Goal: Task Accomplishment & Management: Use online tool/utility

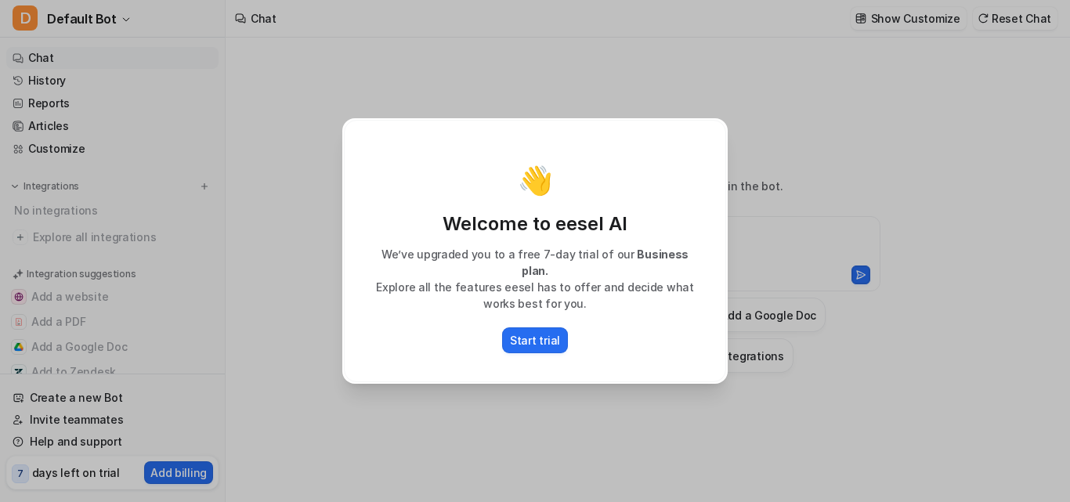
type textarea "**********"
click at [521, 332] on p "Start trial" at bounding box center [535, 340] width 50 height 16
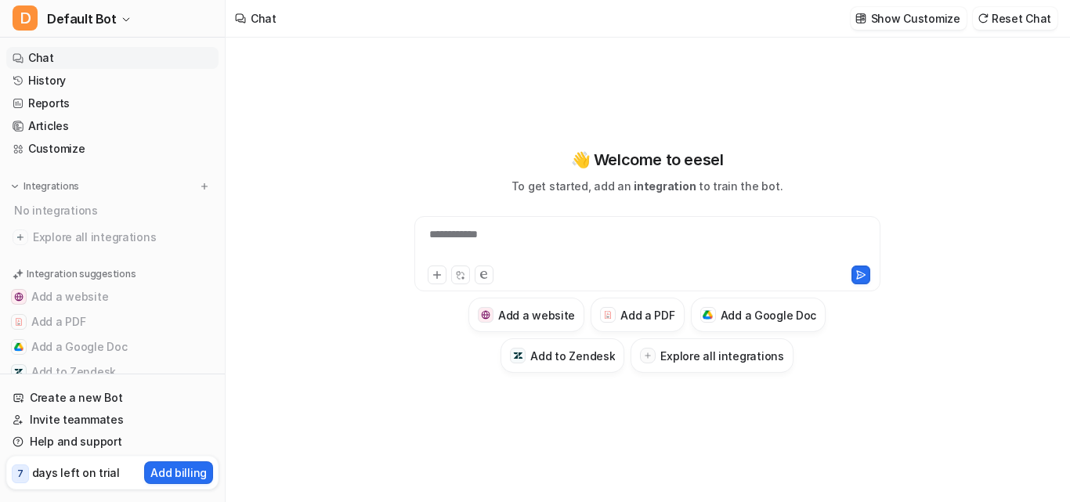
click at [660, 186] on span "integration" at bounding box center [665, 185] width 62 height 13
click at [715, 359] on h3 "Explore all integrations" at bounding box center [721, 356] width 123 height 16
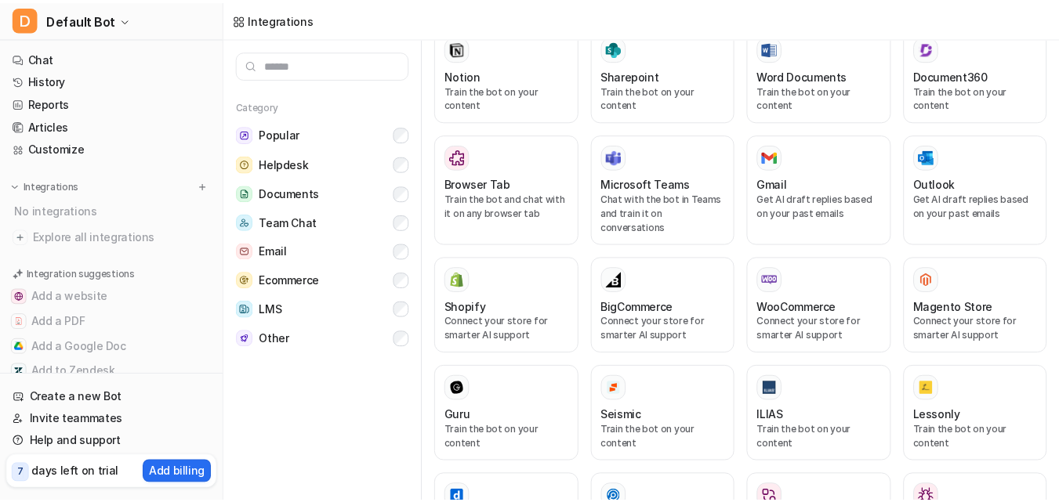
scroll to position [731, 0]
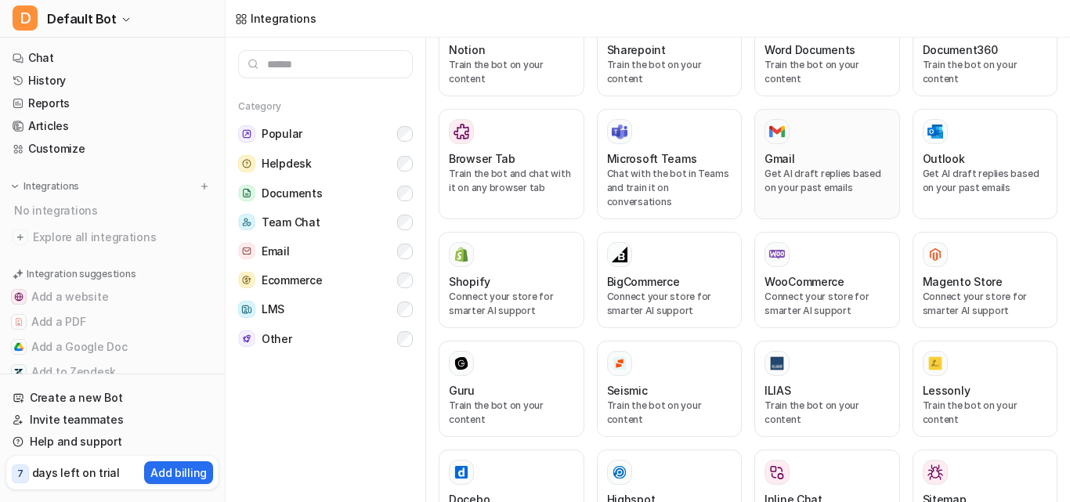
click at [801, 153] on div "Gmail" at bounding box center [827, 158] width 125 height 16
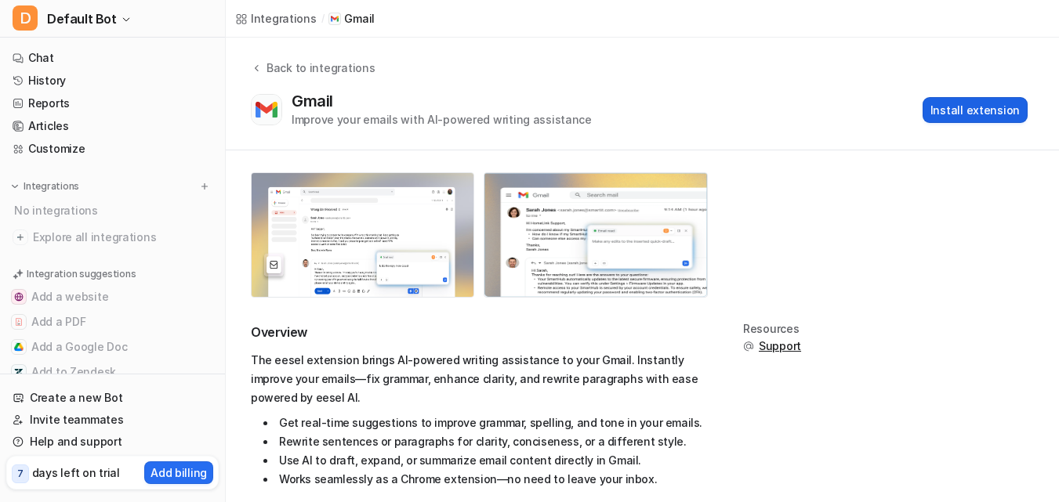
click at [951, 112] on button "Install extension" at bounding box center [974, 110] width 105 height 26
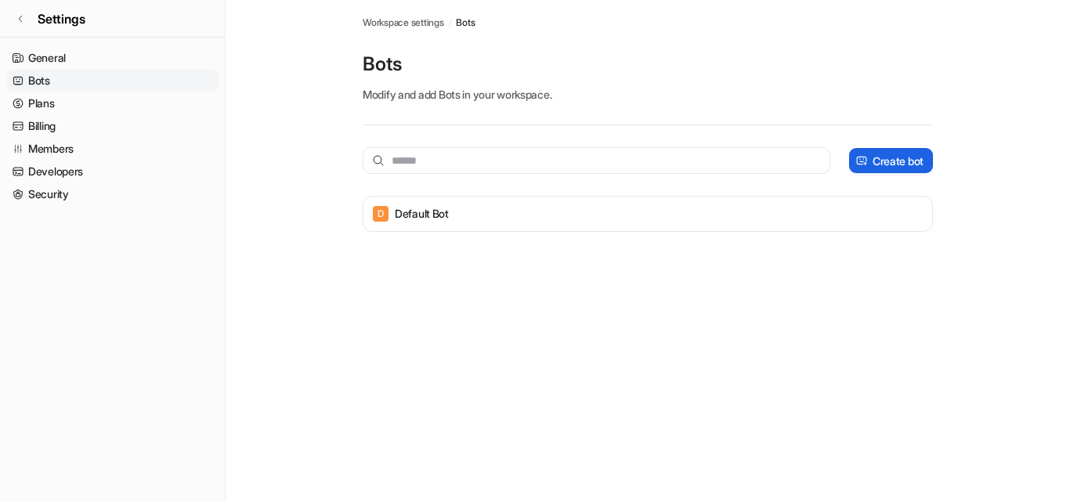
click at [884, 165] on p "Create bot" at bounding box center [898, 161] width 51 height 16
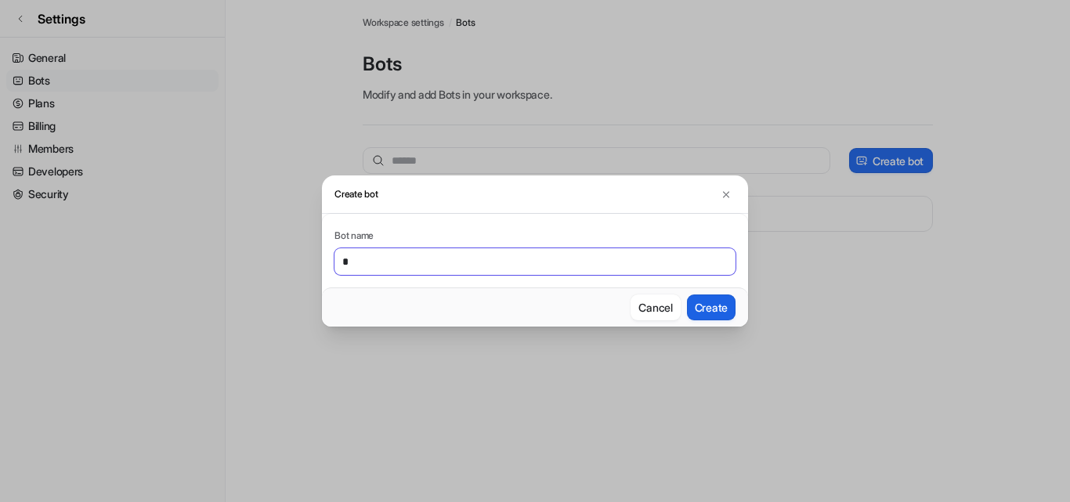
type input "*"
click at [702, 302] on button "Create" at bounding box center [711, 308] width 49 height 26
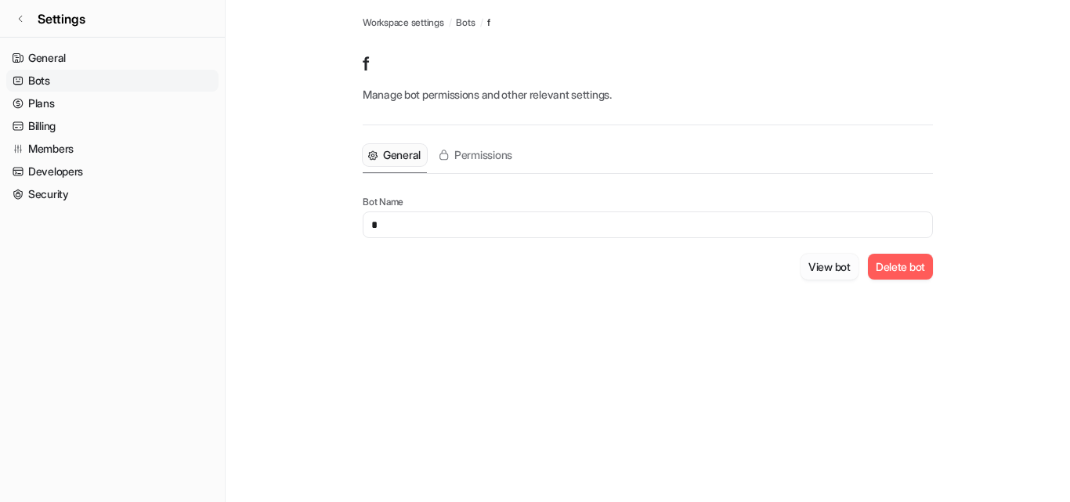
click at [821, 266] on button "View bot" at bounding box center [830, 267] width 58 height 26
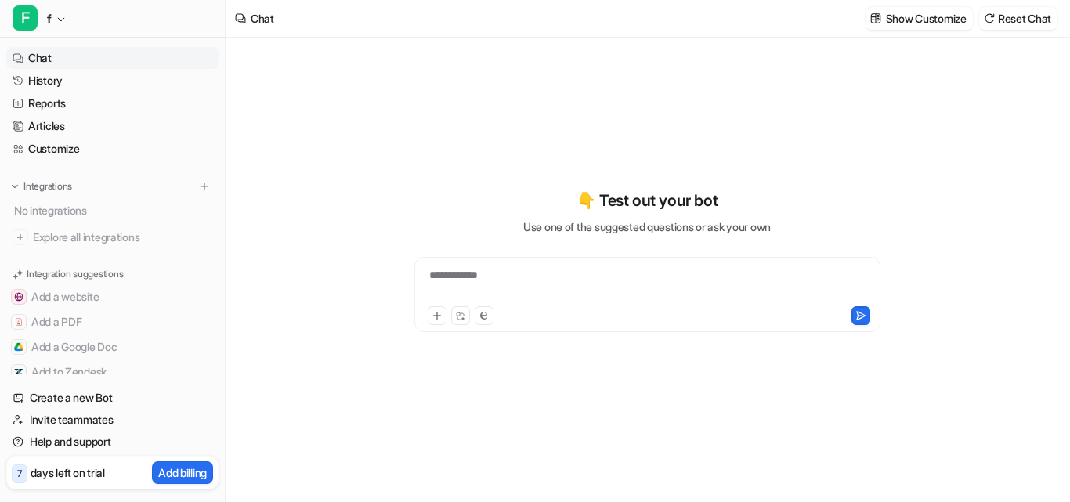
type textarea "**********"
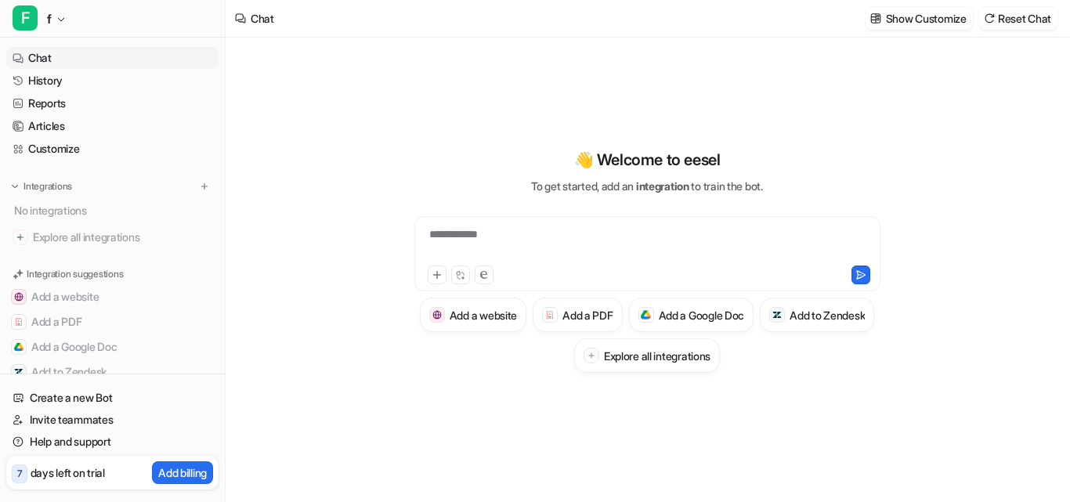
click at [440, 235] on div "**********" at bounding box center [647, 244] width 458 height 36
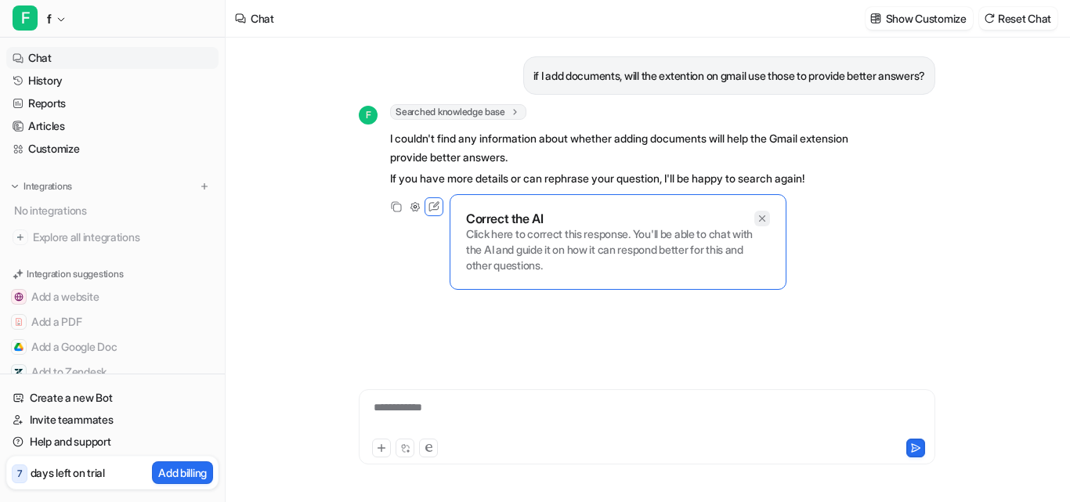
click at [765, 216] on icon at bounding box center [762, 218] width 6 height 6
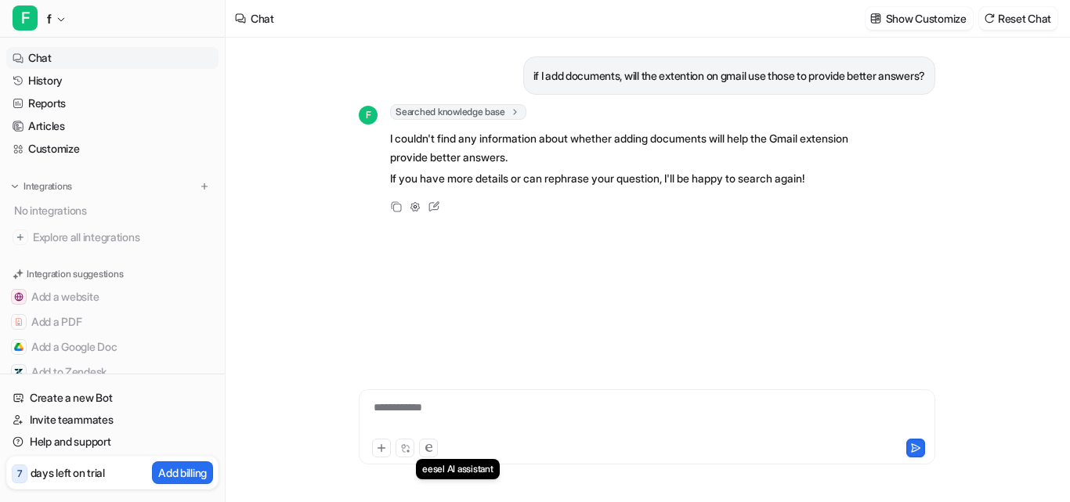
click at [429, 450] on icon at bounding box center [428, 448] width 7 height 8
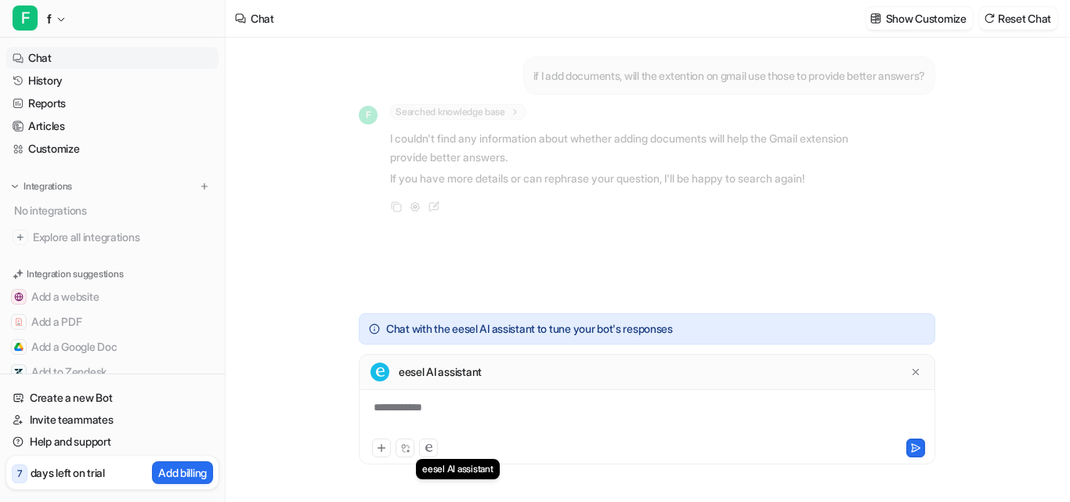
click at [429, 450] on icon at bounding box center [428, 448] width 7 height 8
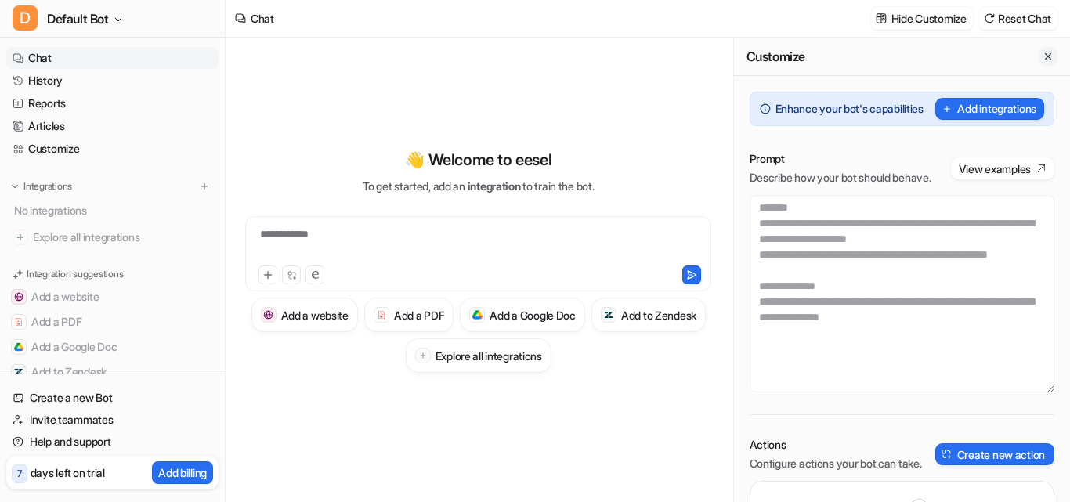
click at [1039, 49] on button "Close flyout" at bounding box center [1048, 56] width 19 height 19
